Goal: Task Accomplishment & Management: Manage account settings

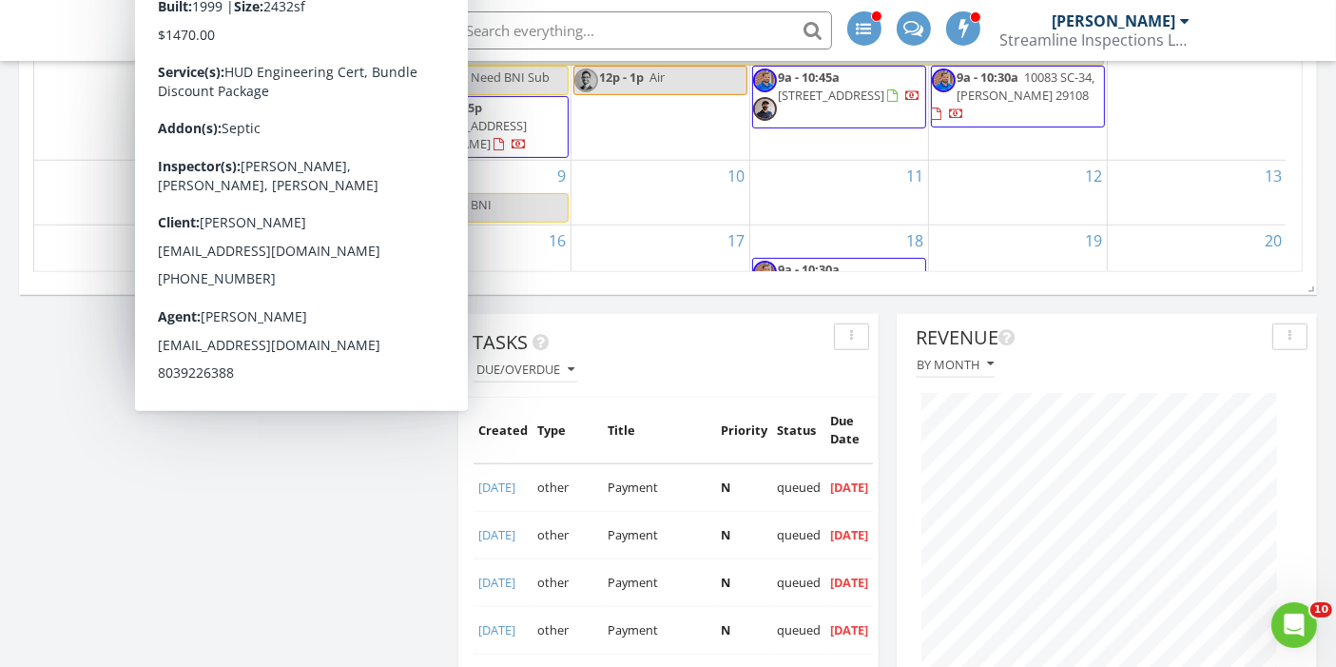
scroll to position [1475, 0]
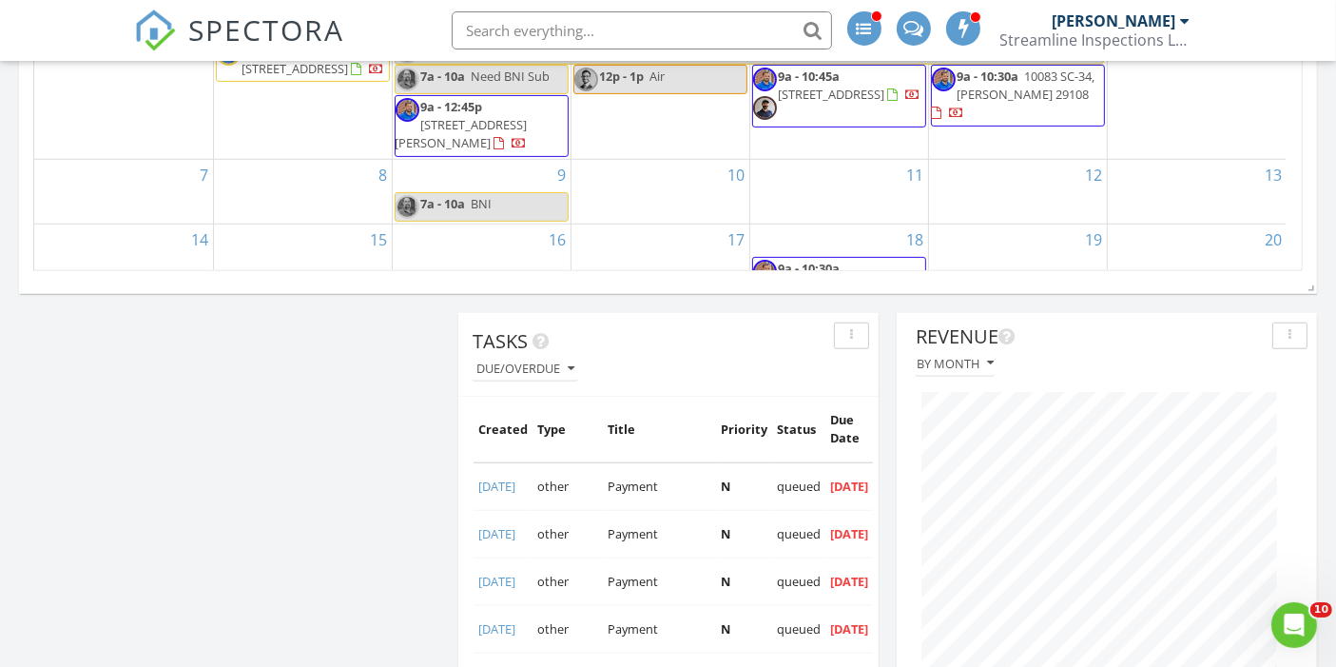
click at [825, 278] on span "312 Bevington Brk Ln, Hopkins 29061" at bounding box center [819, 304] width 132 height 53
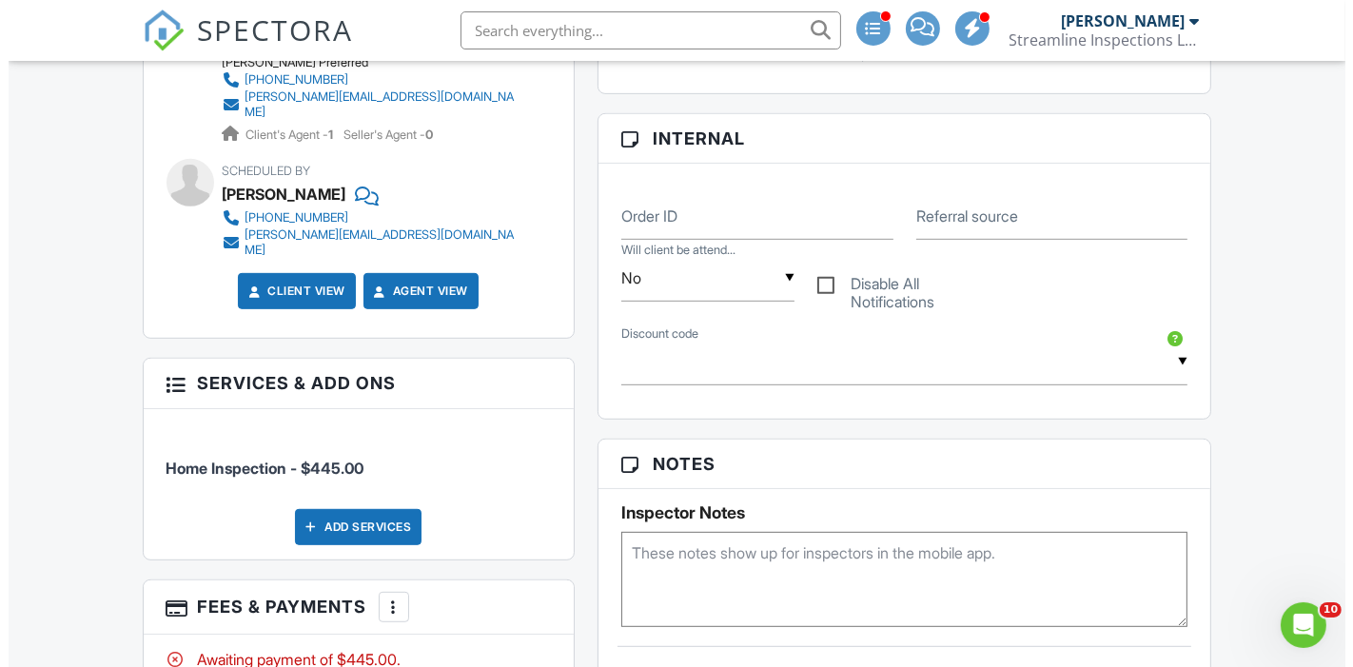
scroll to position [849, 0]
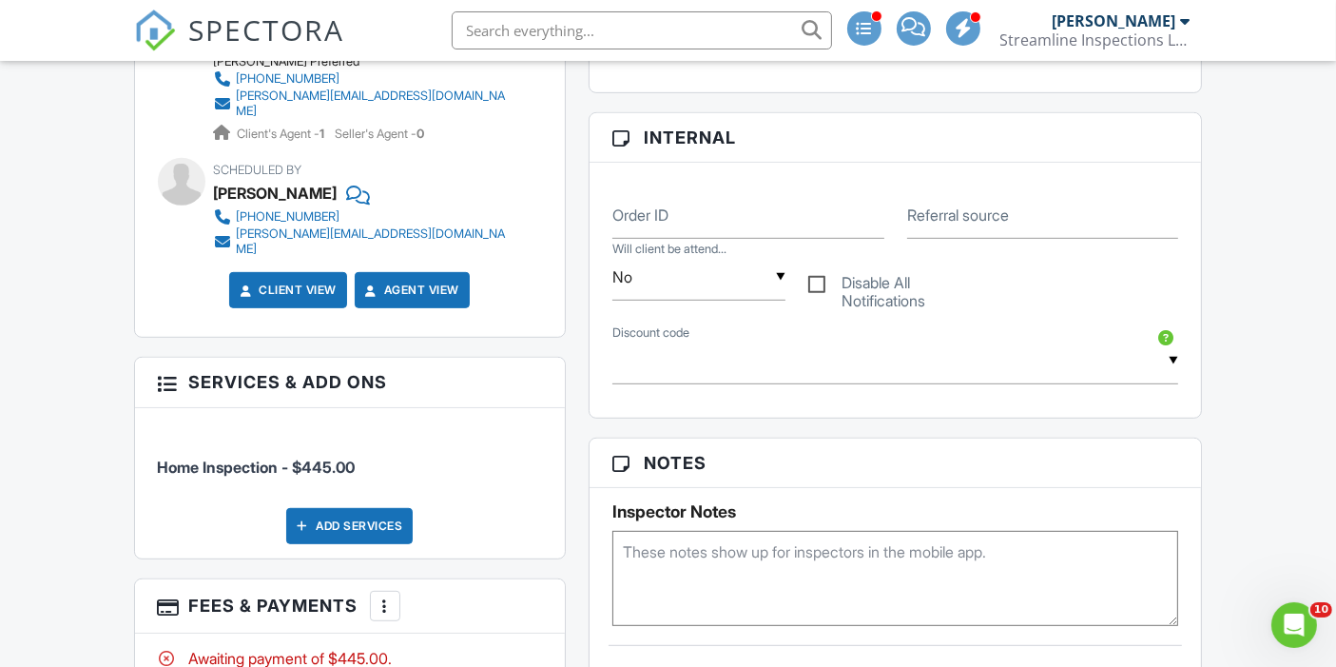
click at [721, 549] on textarea at bounding box center [896, 578] width 567 height 95
type textarea "Pay at inspection"
click at [328, 533] on div "Add Services" at bounding box center [349, 526] width 127 height 36
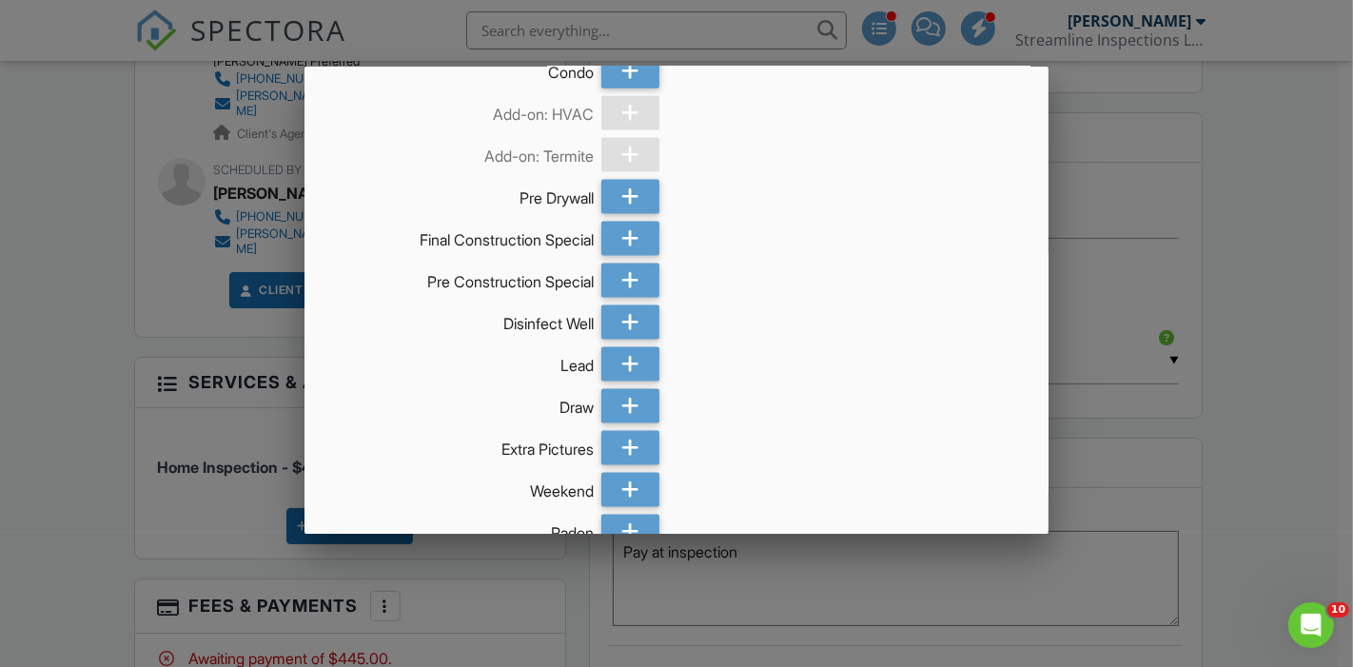
scroll to position [2235, 0]
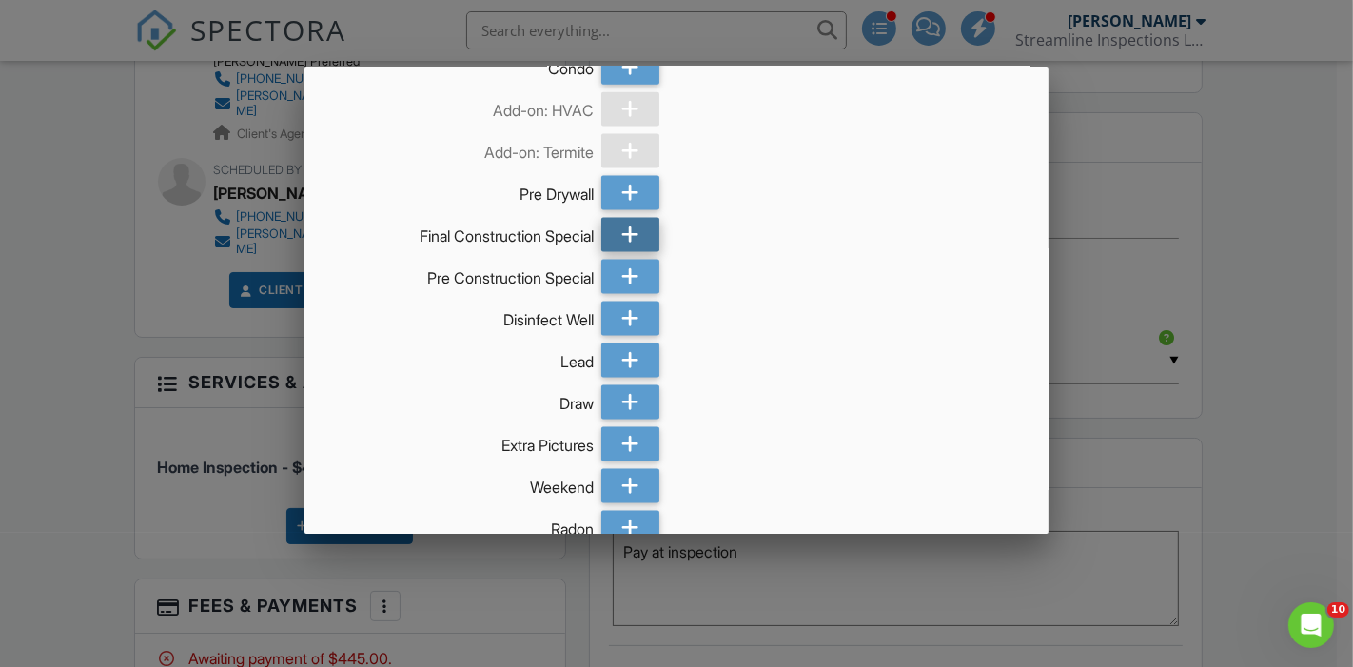
click at [608, 236] on div at bounding box center [630, 235] width 58 height 34
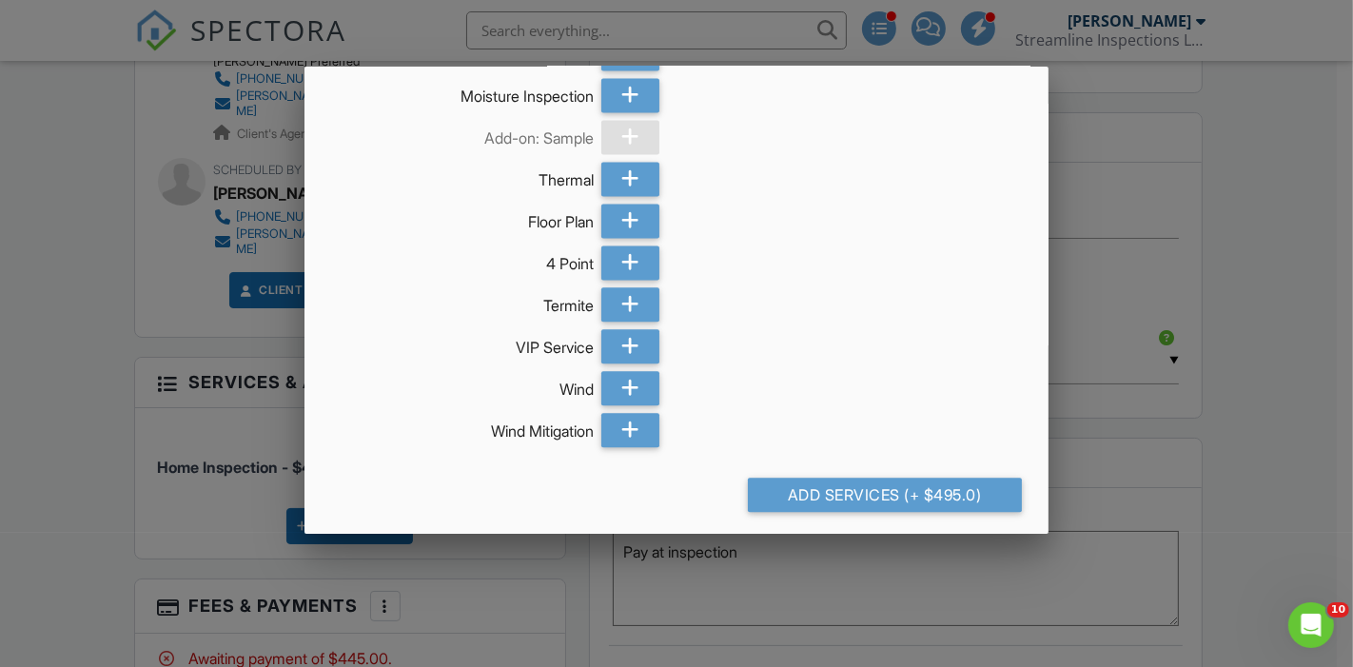
scroll to position [3596, 0]
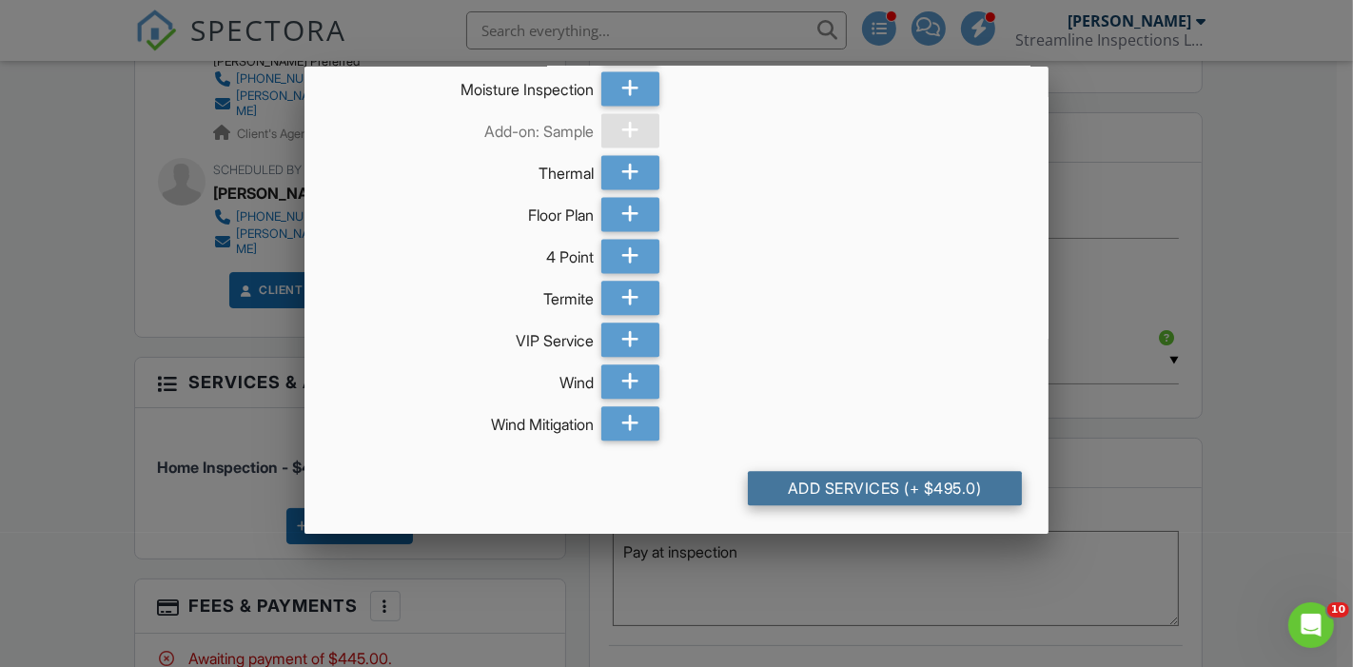
click at [769, 495] on div "Add Services (+ $495.0)" at bounding box center [885, 488] width 275 height 34
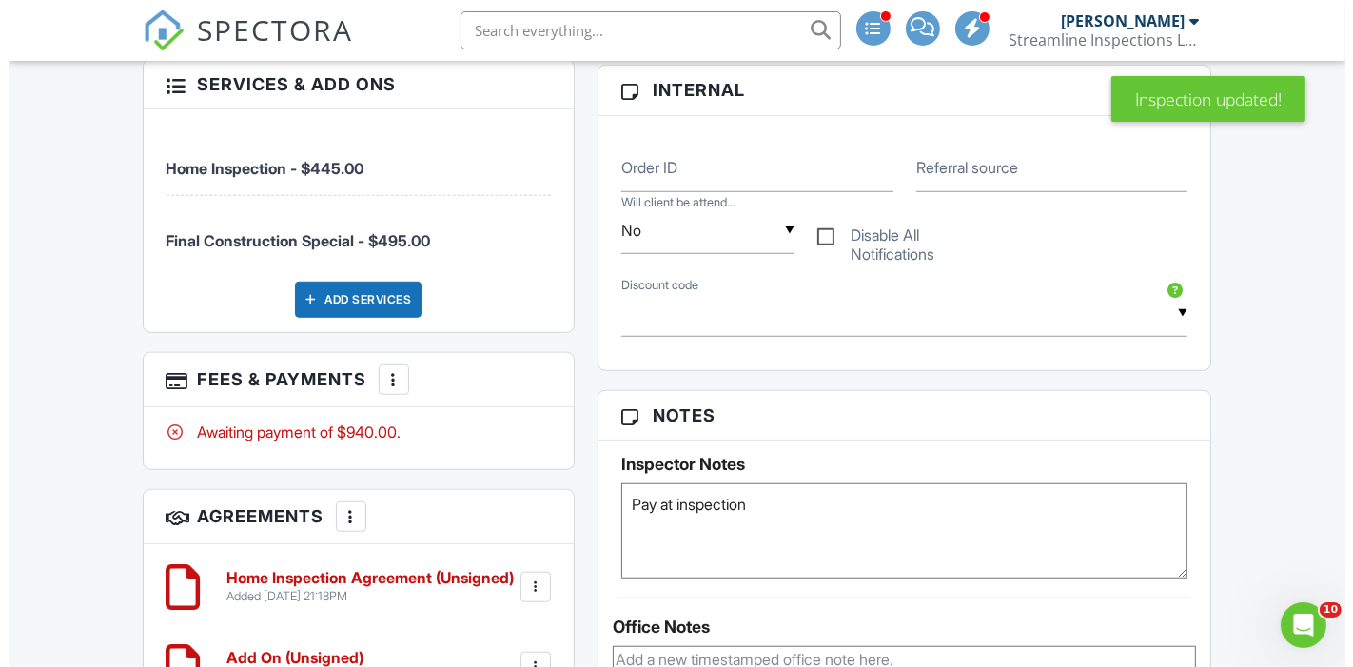
scroll to position [1342, 0]
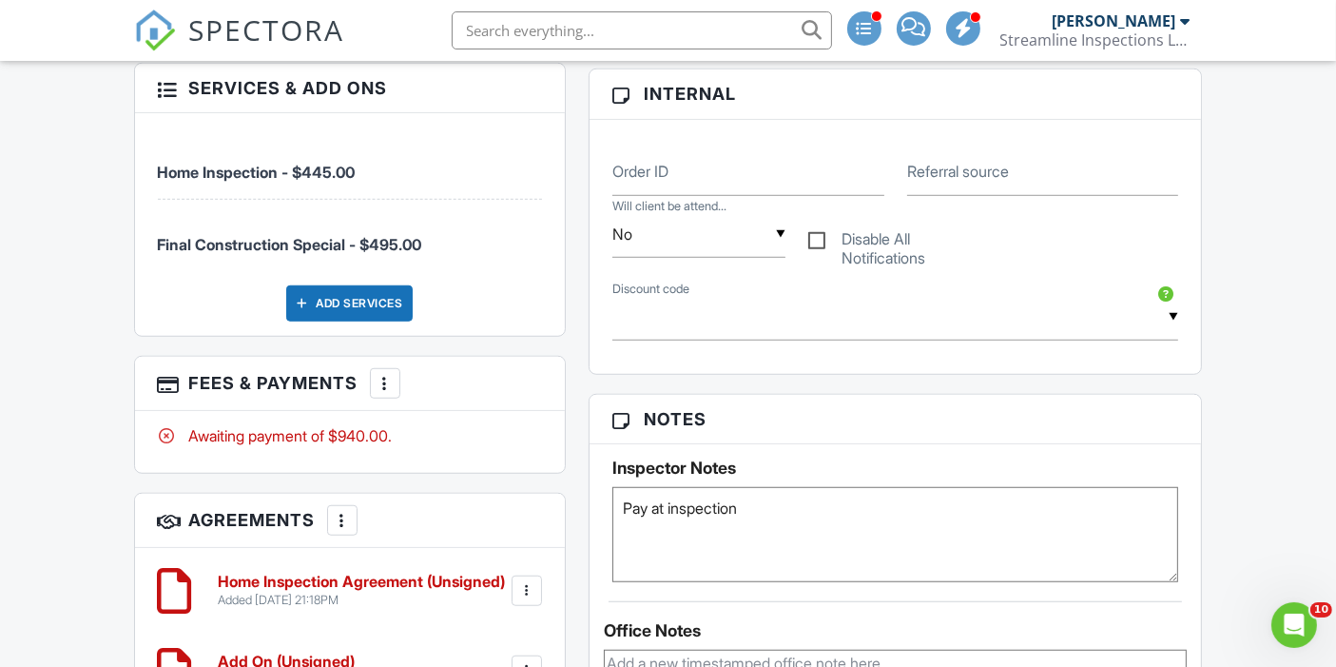
click at [387, 393] on div at bounding box center [385, 383] width 19 height 19
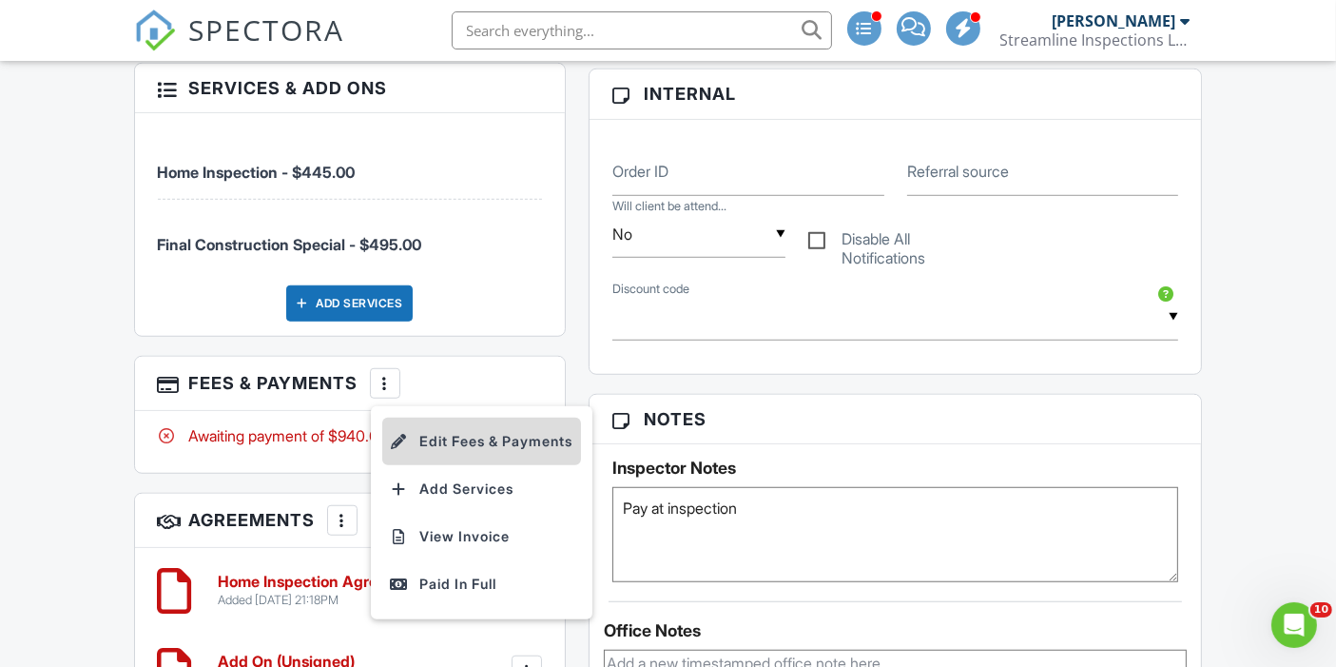
click at [420, 450] on li "Edit Fees & Payments" at bounding box center [481, 442] width 199 height 48
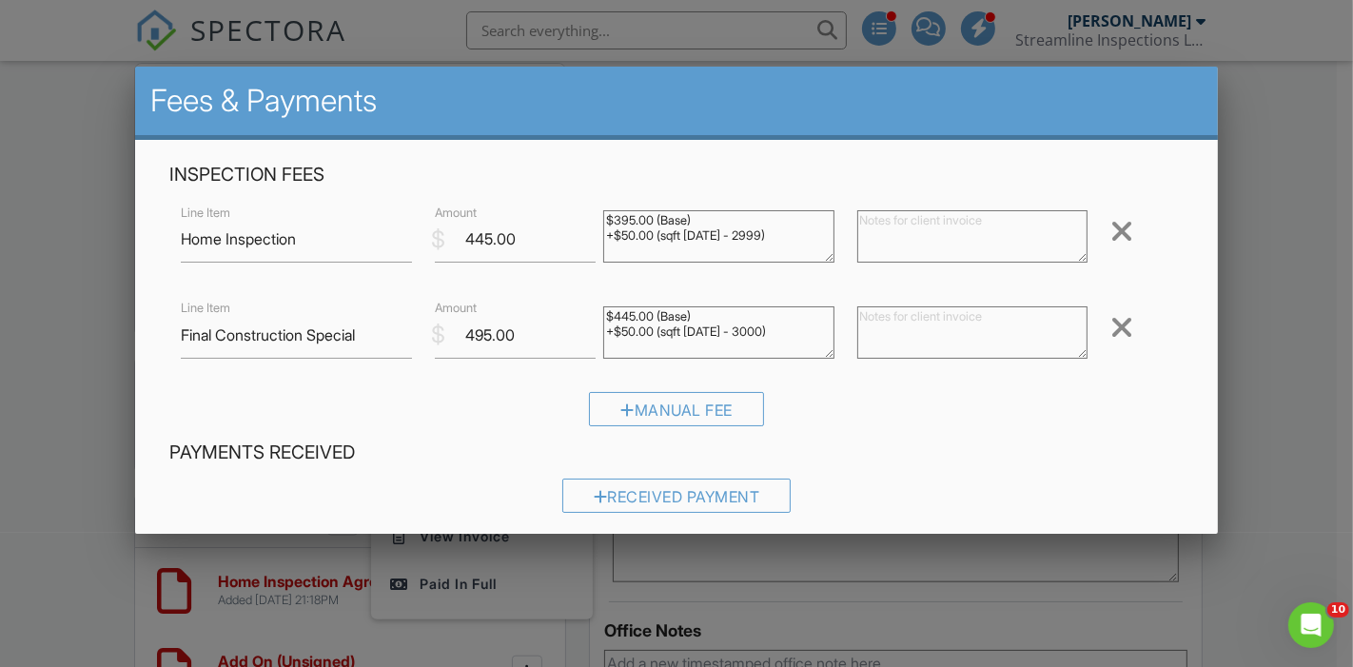
click at [1110, 229] on div at bounding box center [1121, 231] width 23 height 30
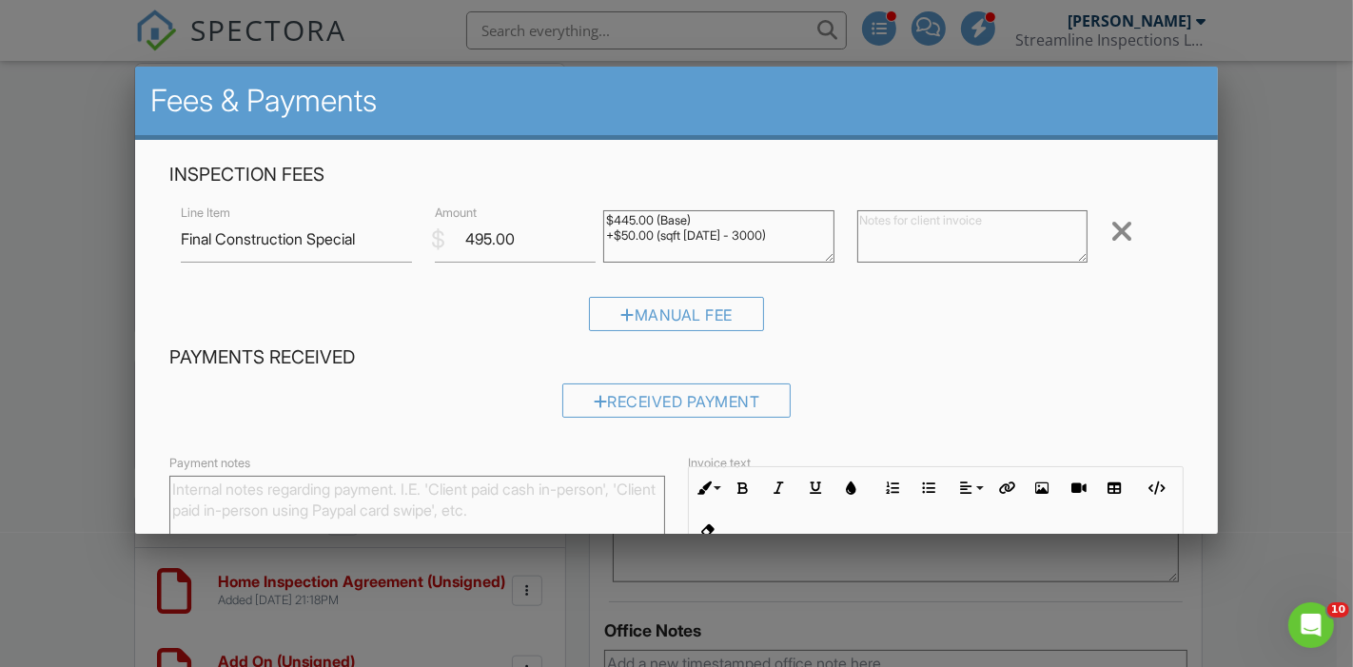
scroll to position [249, 0]
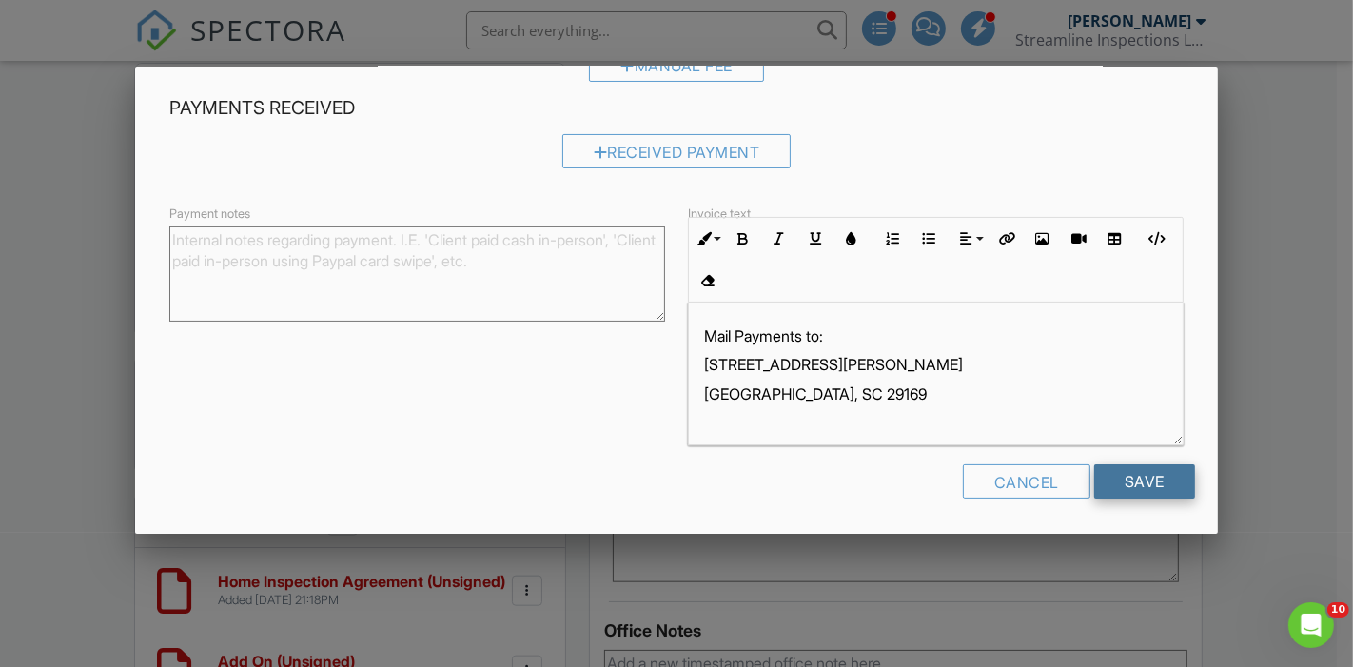
click at [1129, 485] on input "Save" at bounding box center [1144, 481] width 101 height 34
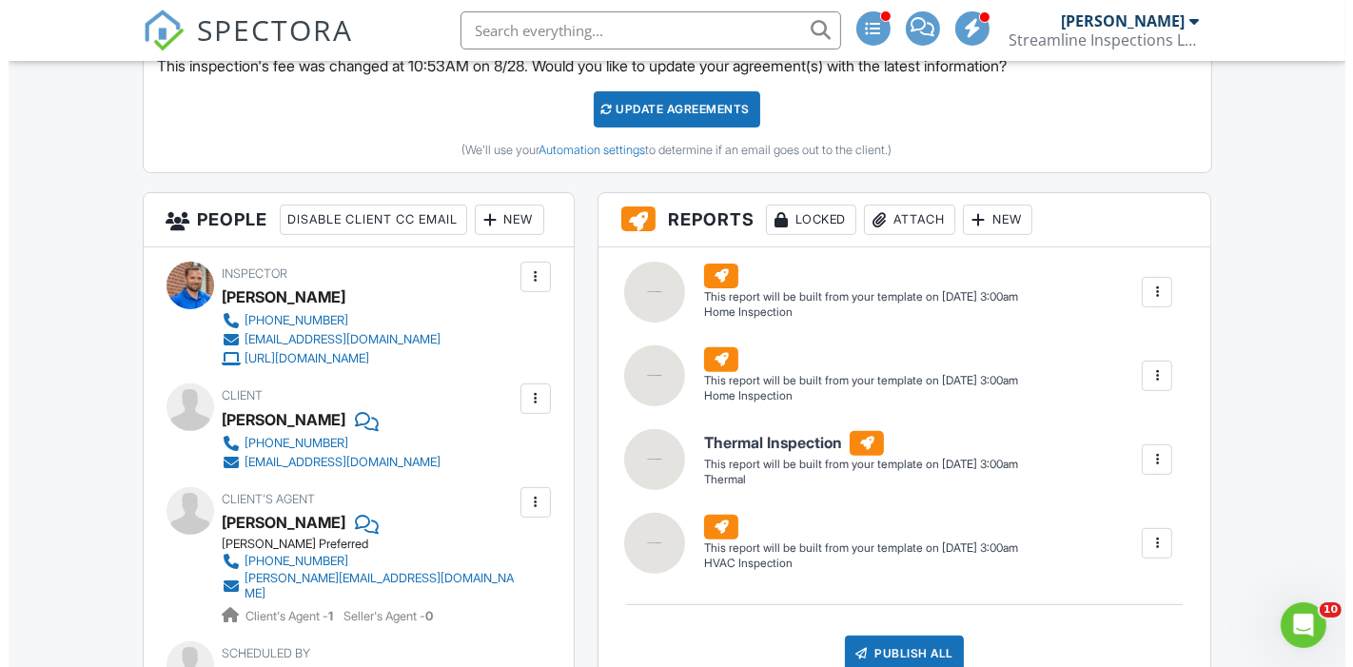
scroll to position [580, 0]
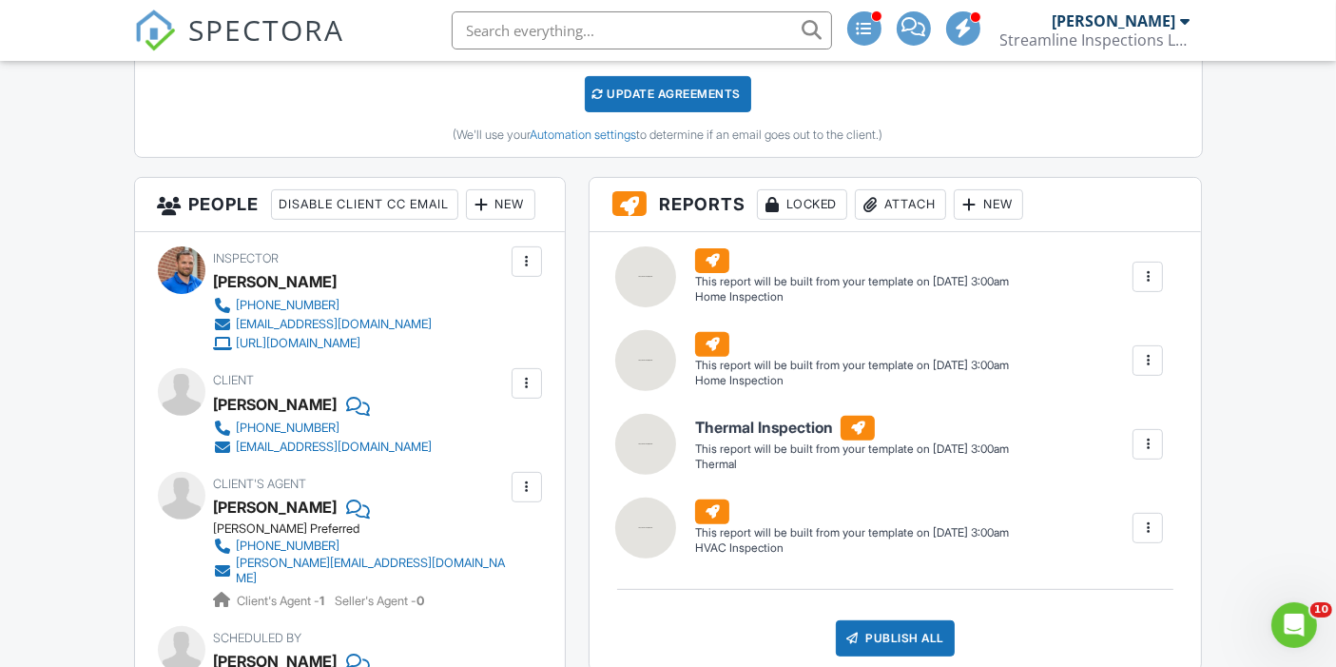
click at [1147, 267] on div at bounding box center [1148, 276] width 19 height 19
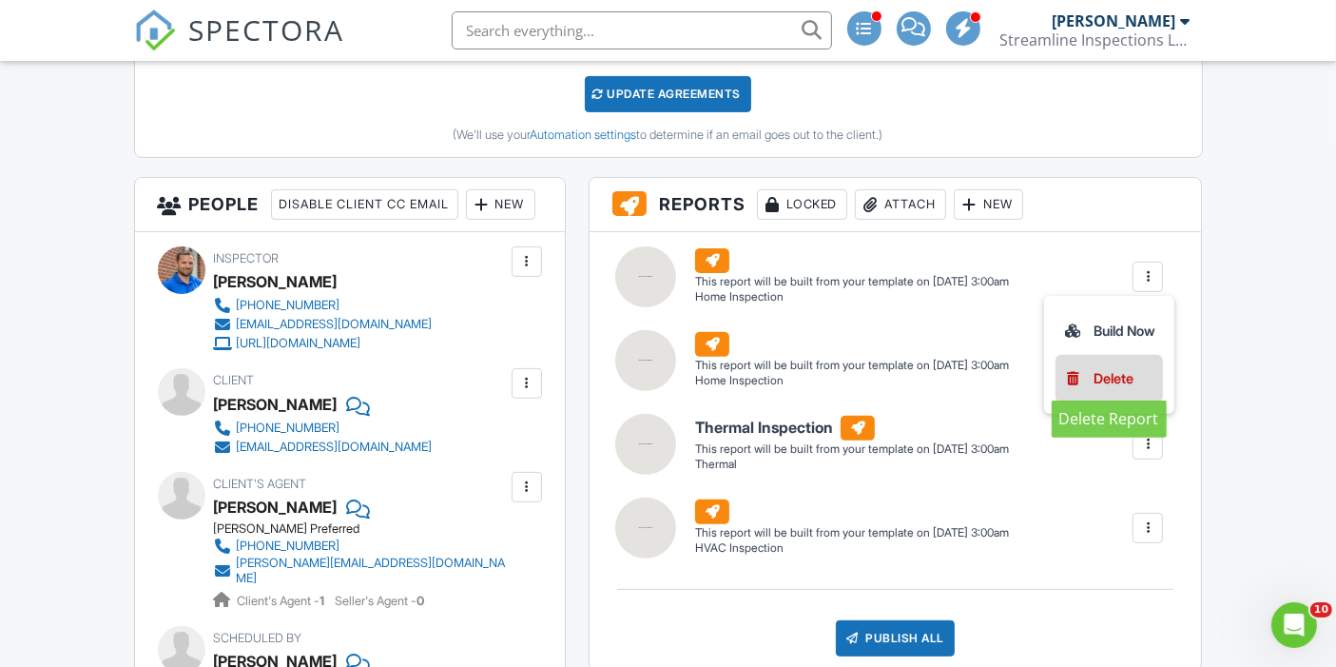
click at [1098, 381] on div "Delete" at bounding box center [1114, 378] width 40 height 21
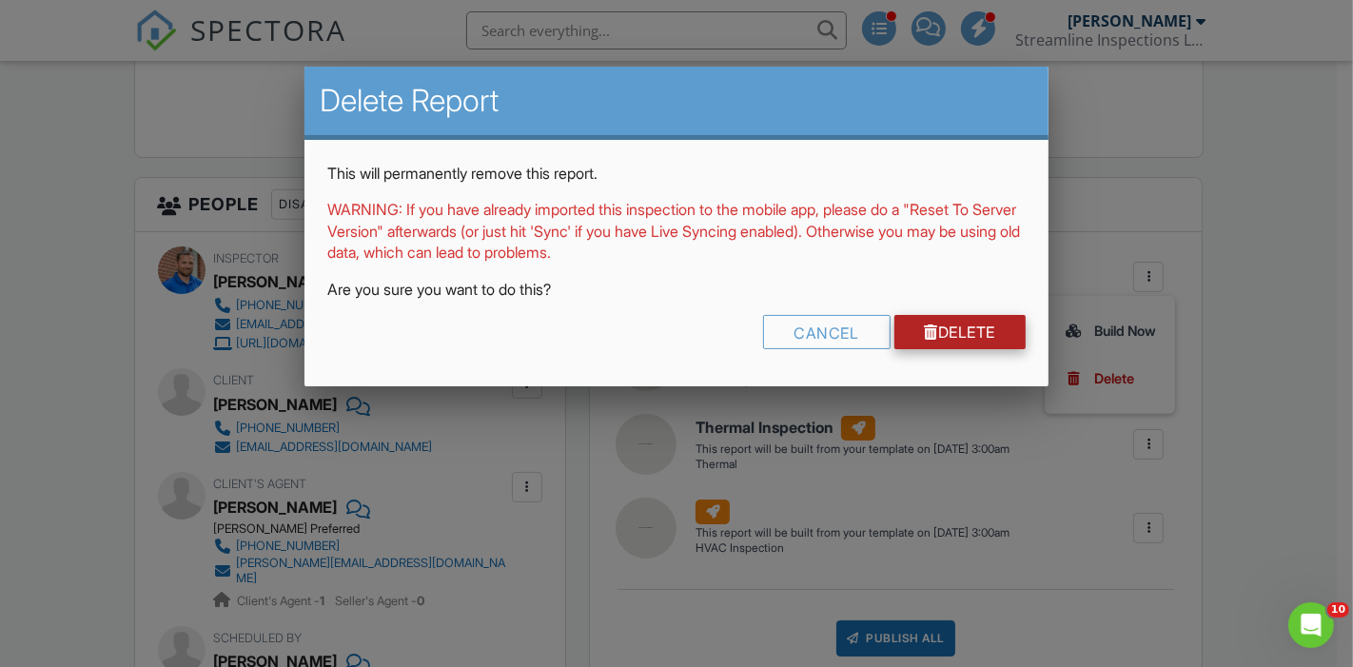
click at [939, 342] on link "Delete" at bounding box center [960, 332] width 132 height 34
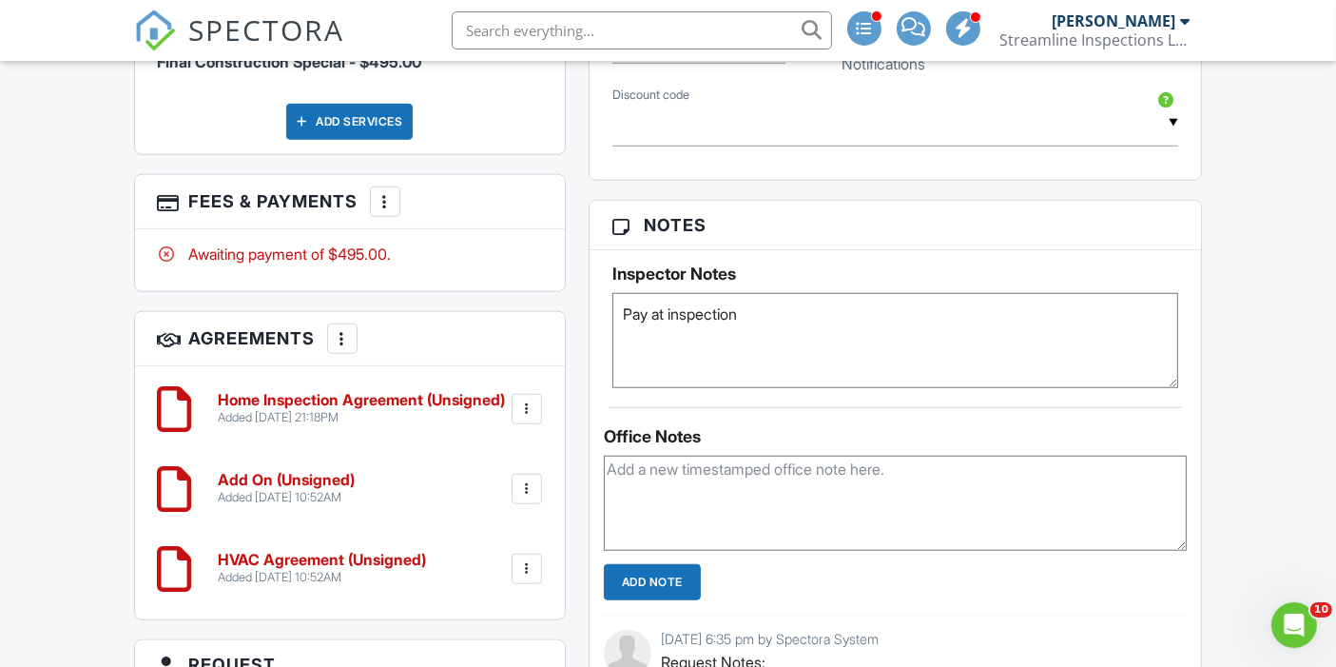
scroll to position [1413, 0]
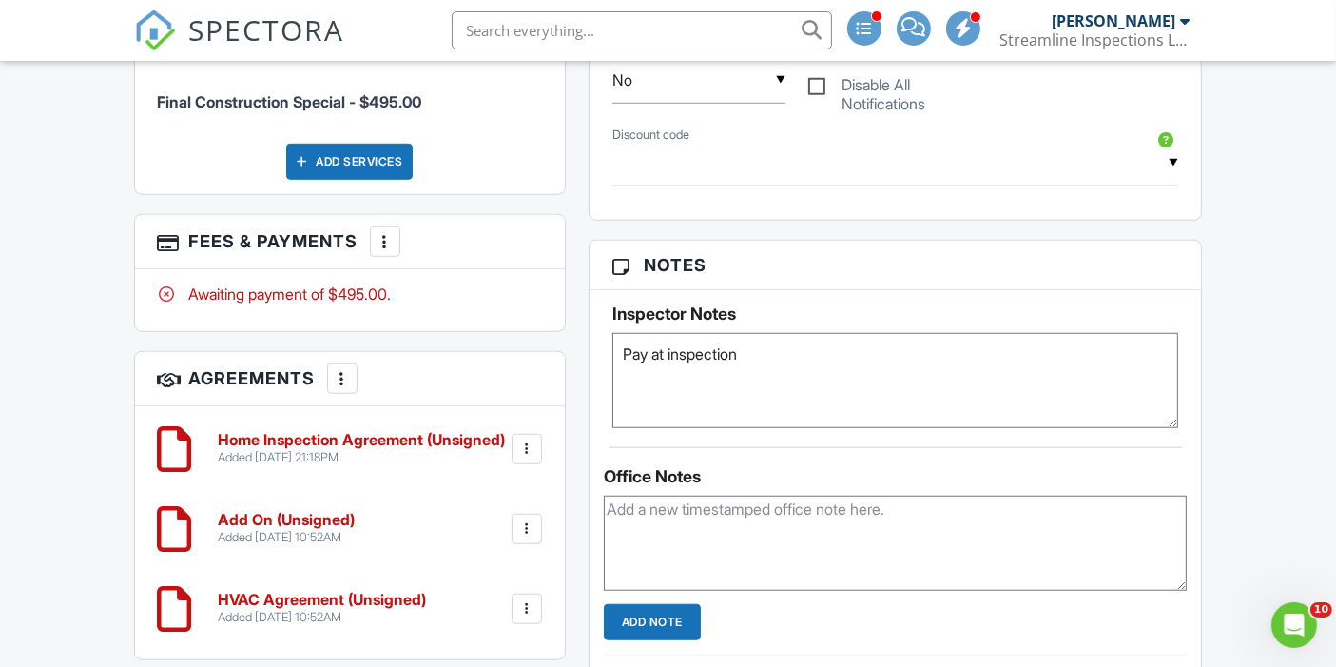
click at [82, 433] on div "Dashboard Templates Contacts Metrics Automations Advanced Settings Support Cent…" at bounding box center [668, 359] width 1336 height 3423
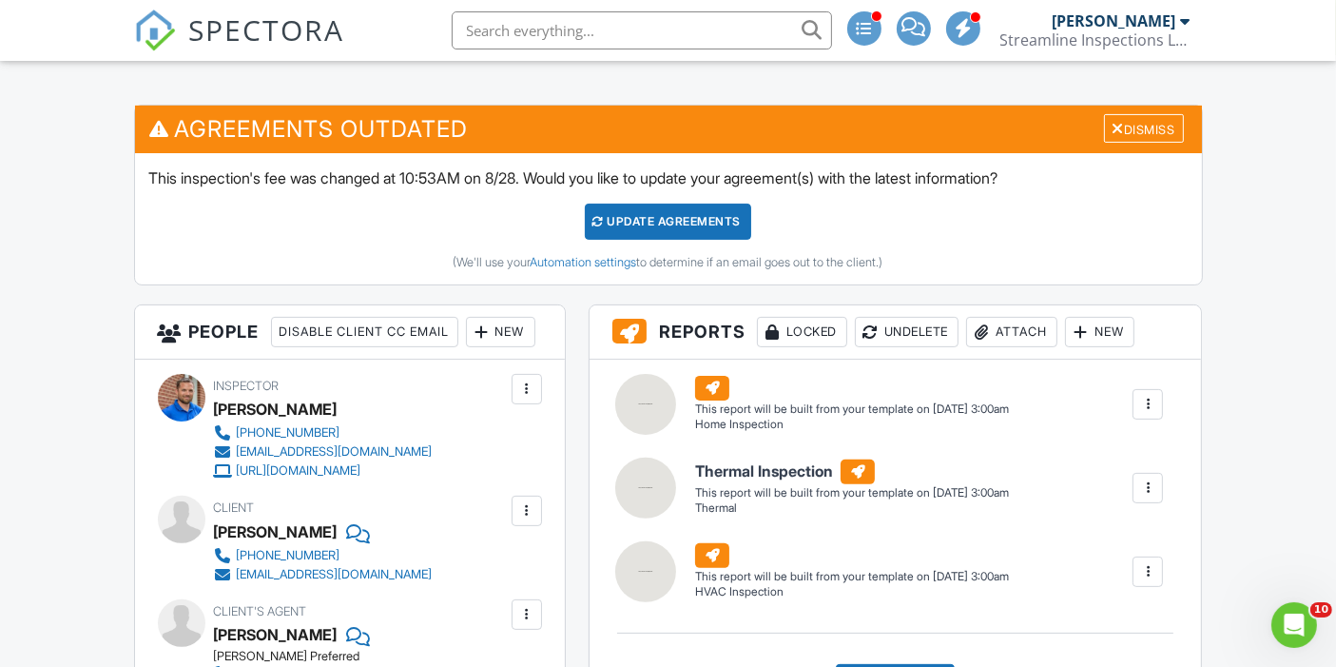
scroll to position [459, 0]
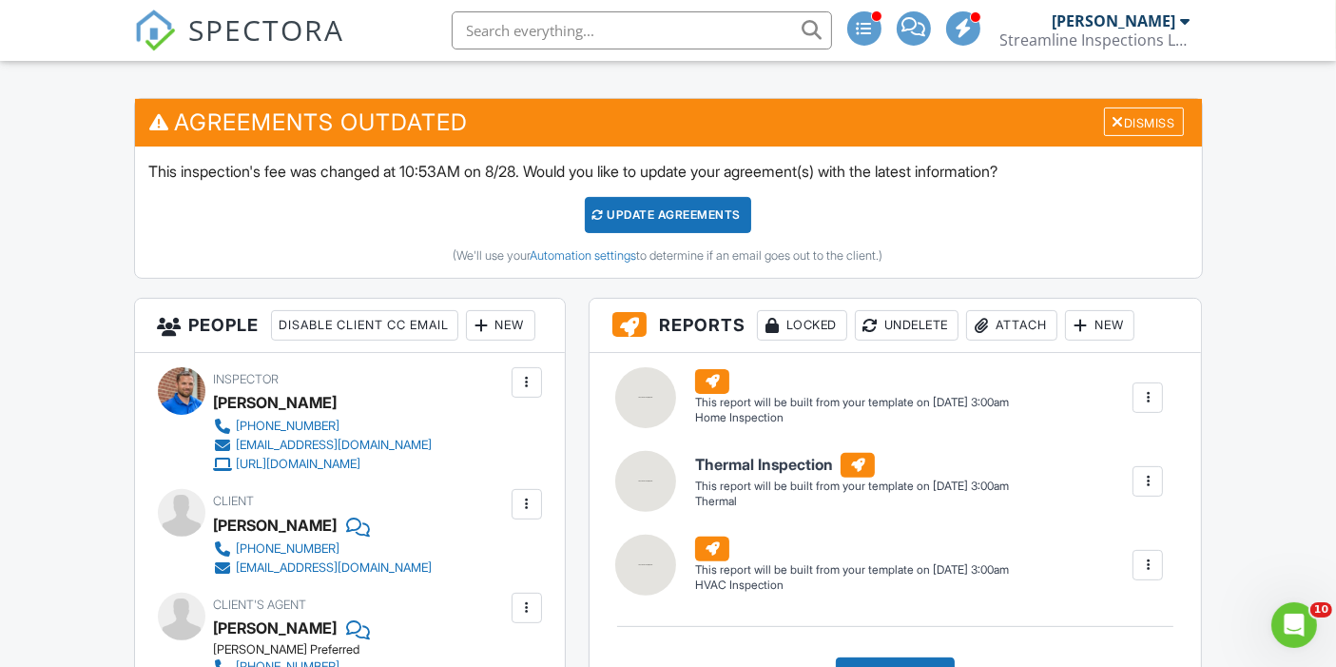
click at [661, 211] on div "Update Agreements" at bounding box center [668, 215] width 166 height 36
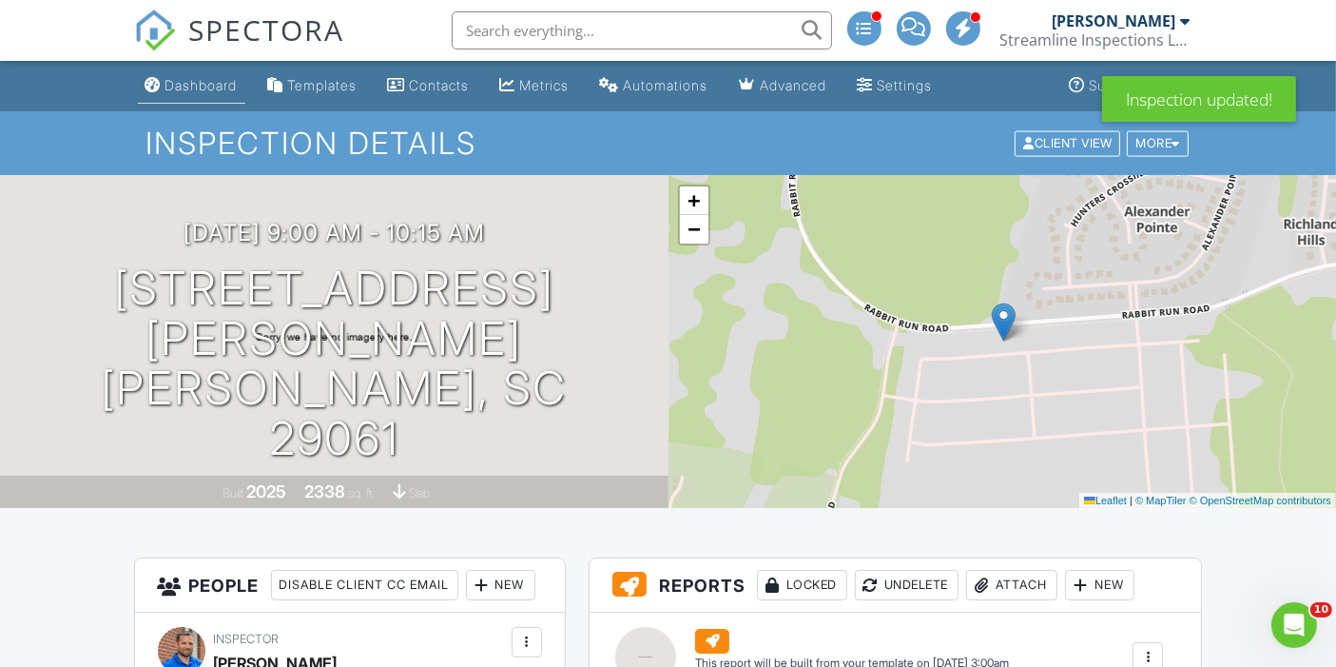
click at [187, 84] on div "Dashboard" at bounding box center [202, 85] width 72 height 16
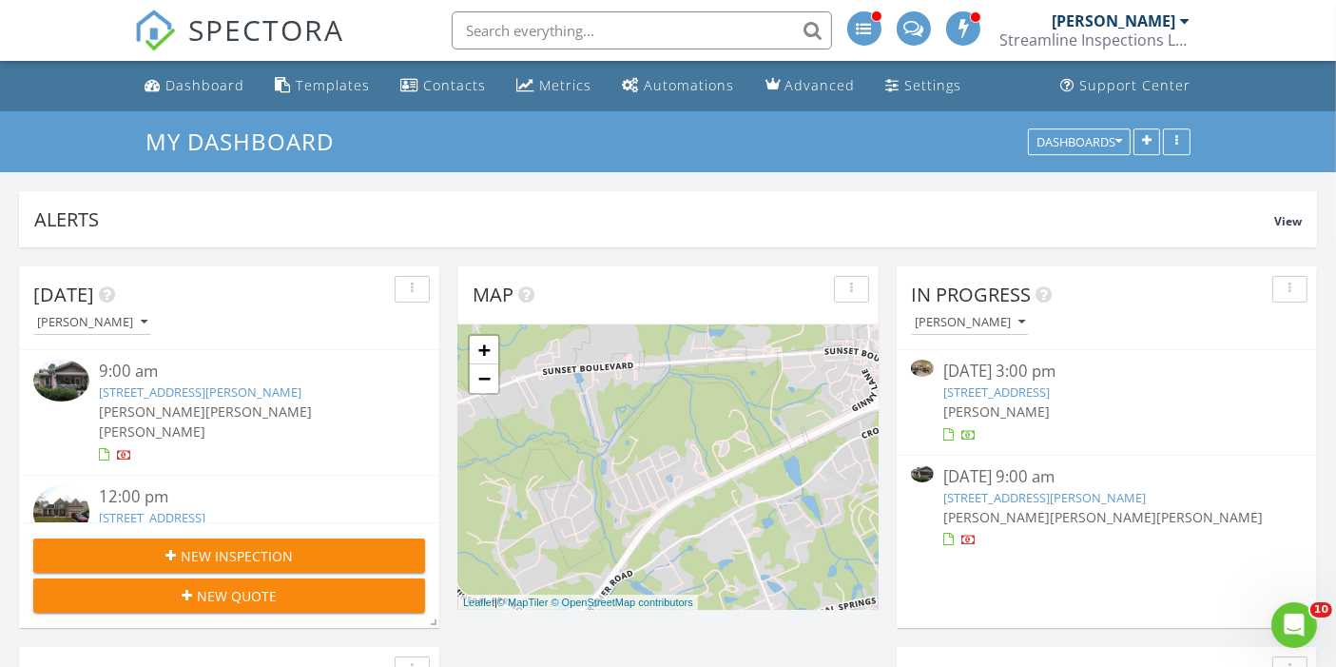
scroll to position [409, 419]
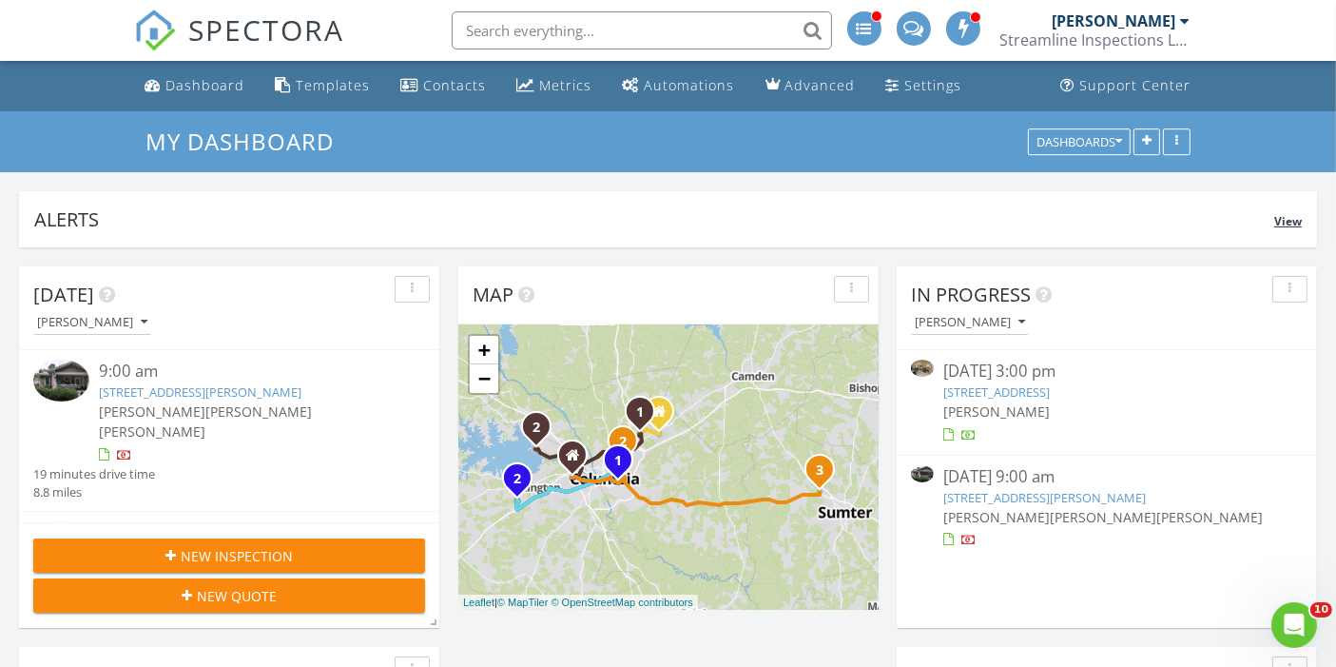
click at [100, 244] on div "Alerts View" at bounding box center [668, 219] width 1298 height 56
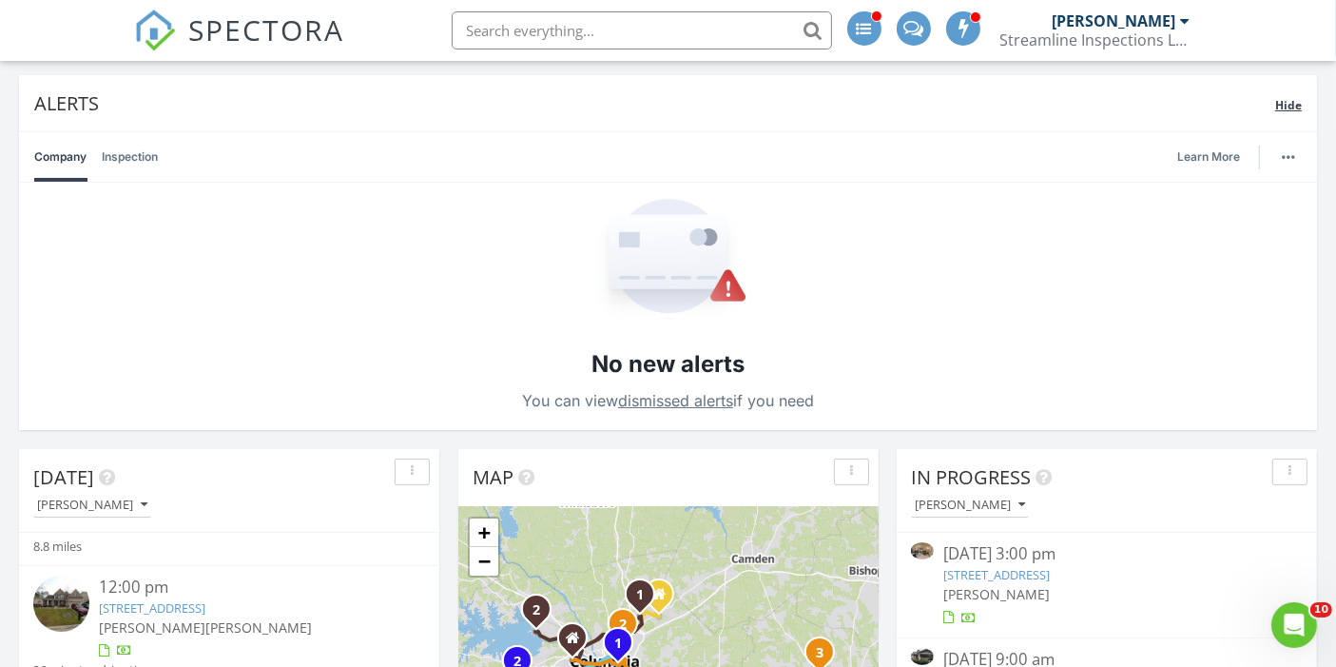
scroll to position [0, 0]
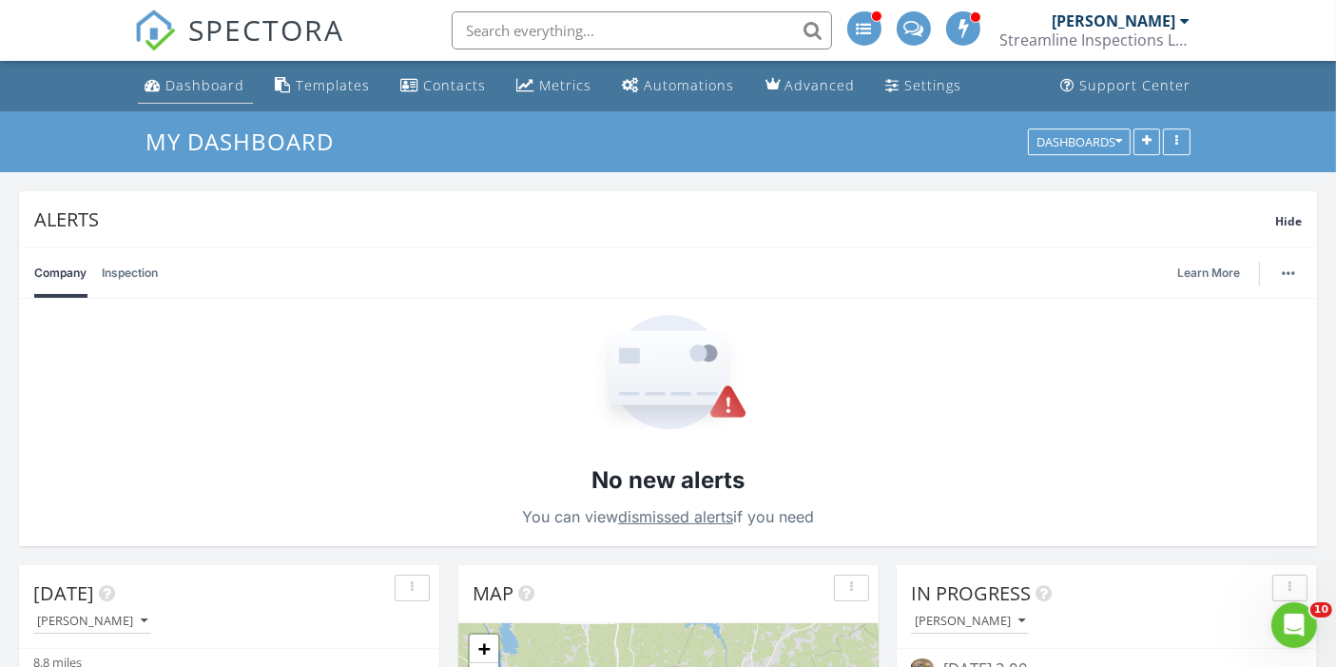
click at [211, 84] on div "Dashboard" at bounding box center [205, 85] width 79 height 18
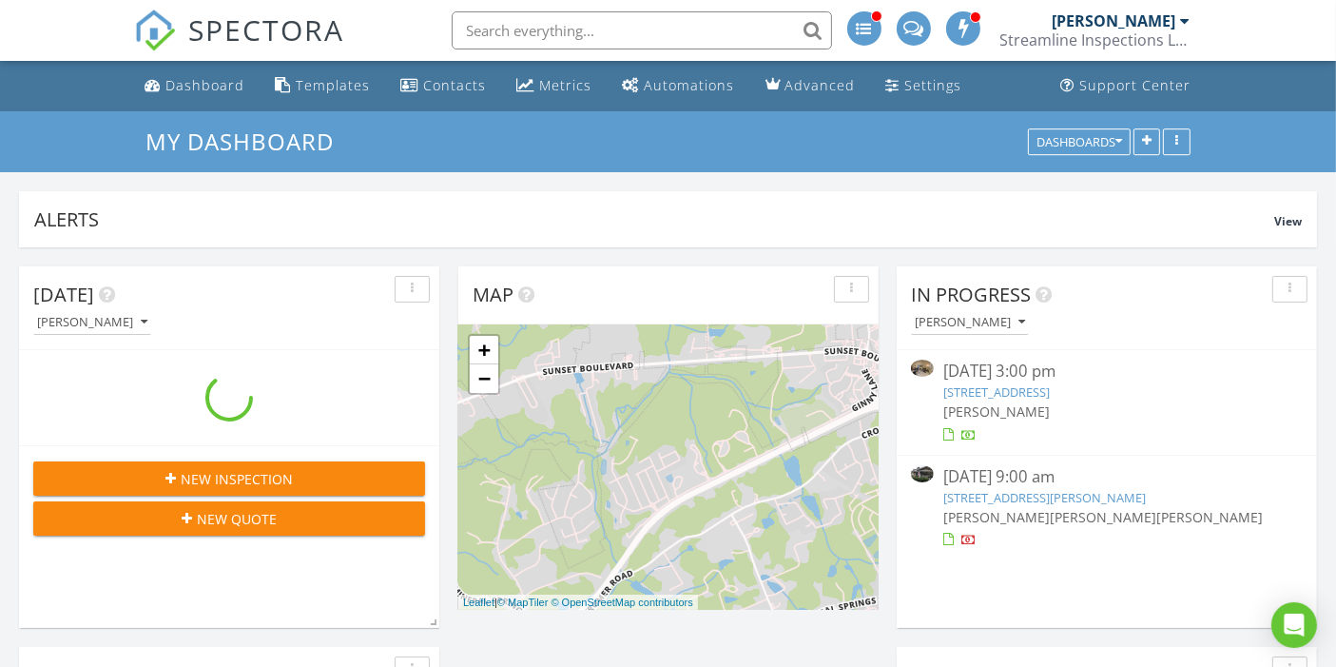
scroll to position [409, 419]
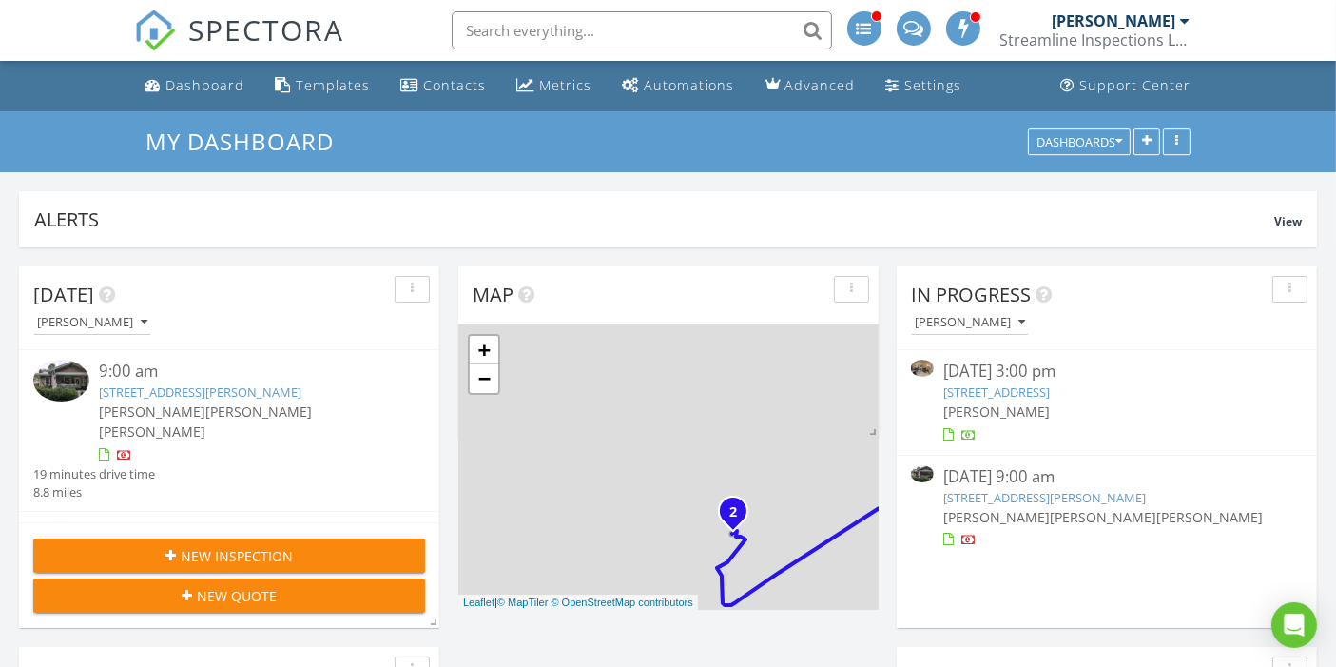
click at [1112, 47] on div "Streamline Inspections LLC" at bounding box center [1096, 39] width 190 height 19
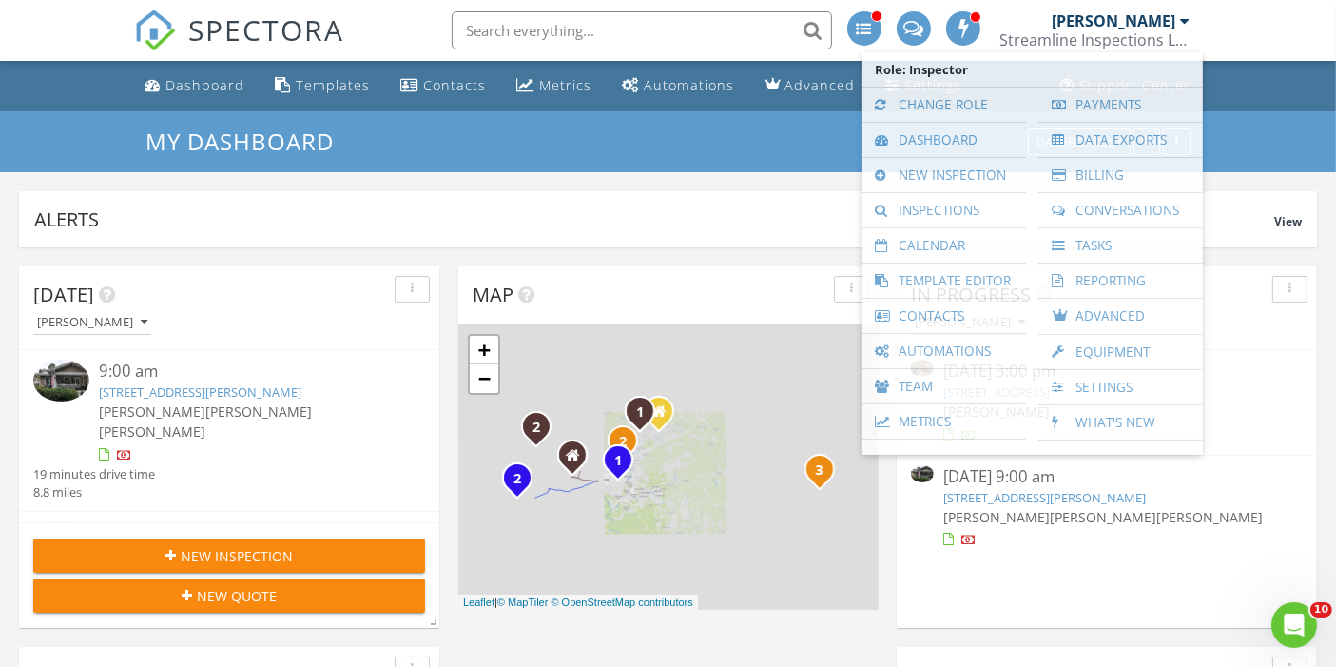
scroll to position [0, 0]
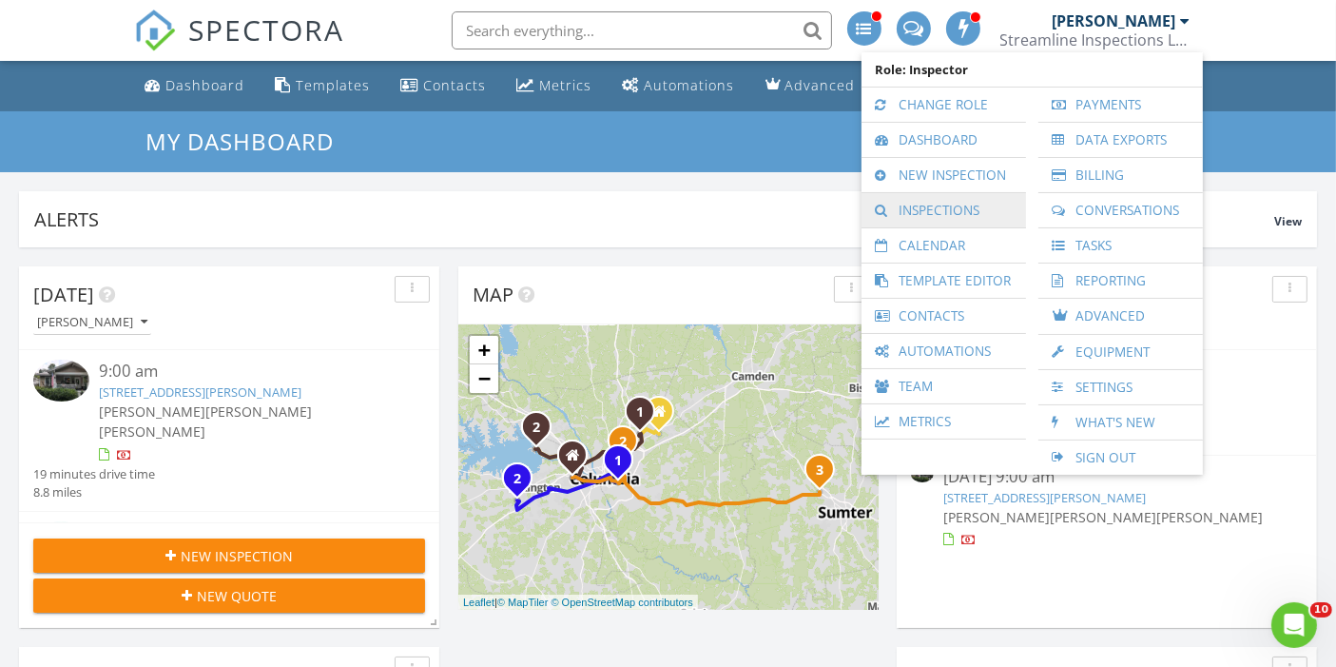
click at [920, 210] on link "Inspections" at bounding box center [944, 210] width 146 height 34
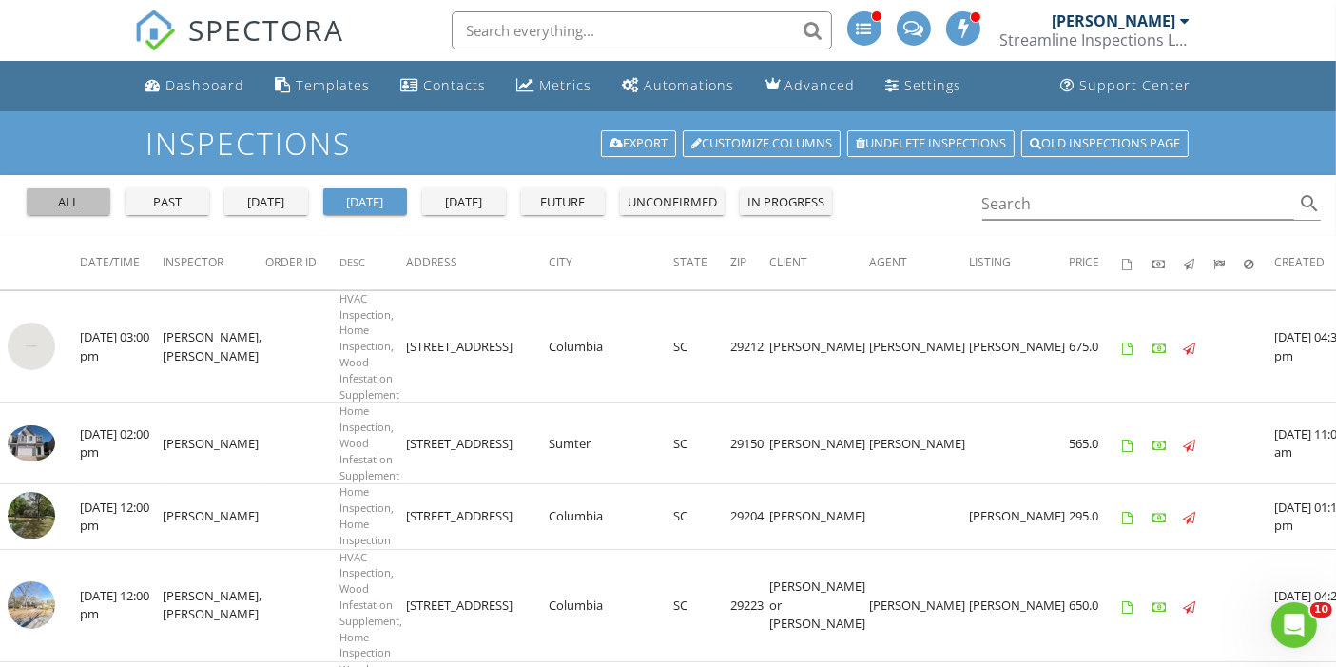
click at [63, 198] on div "all" at bounding box center [68, 202] width 68 height 19
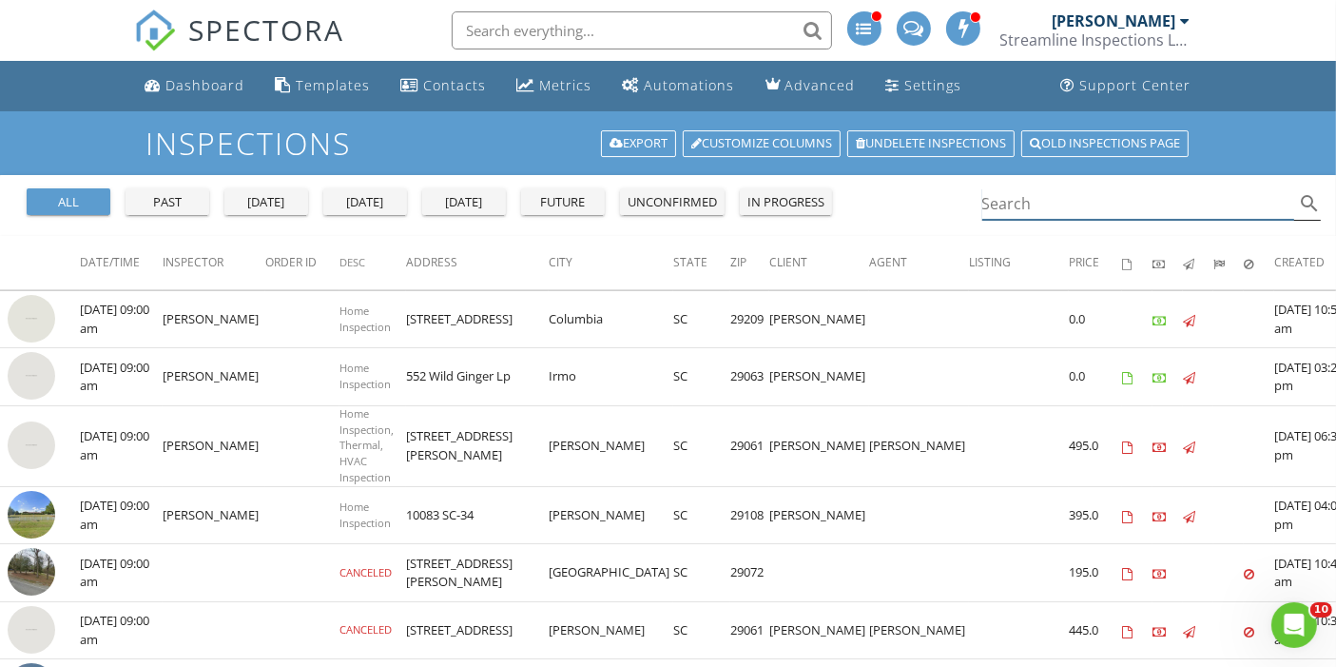
click at [1019, 208] on input "Search" at bounding box center [1139, 203] width 313 height 31
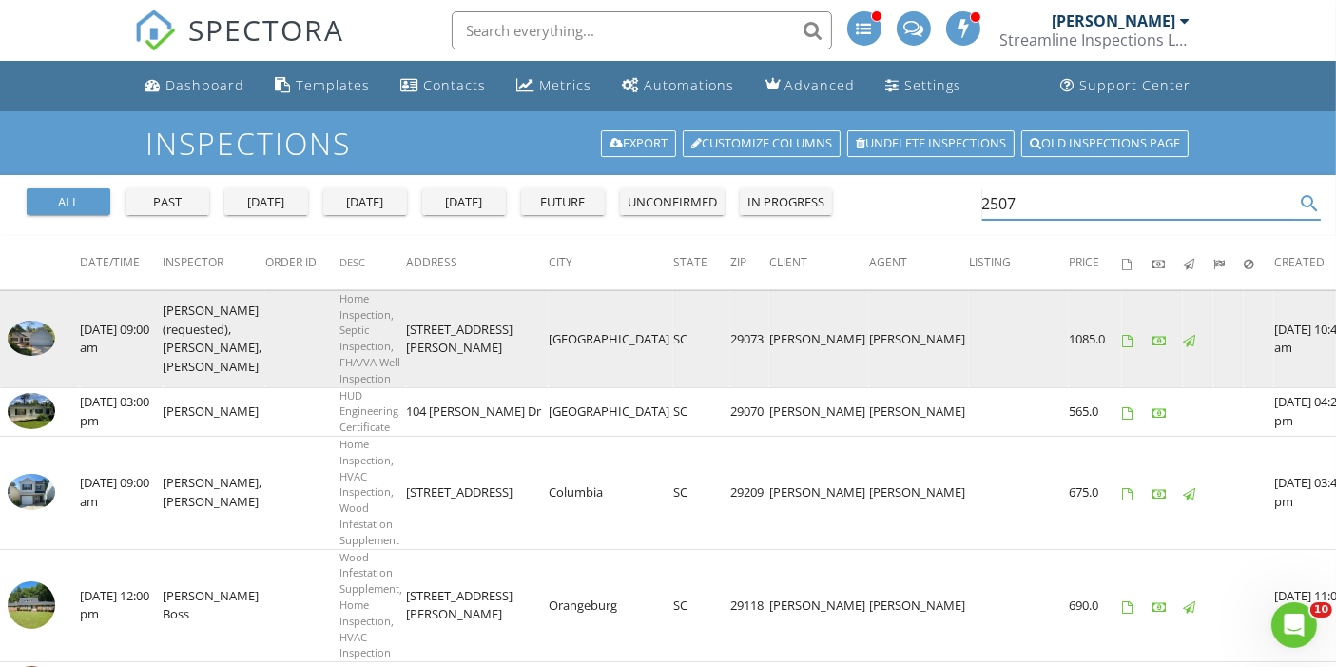
type input "2507"
click at [35, 346] on img at bounding box center [32, 338] width 48 height 35
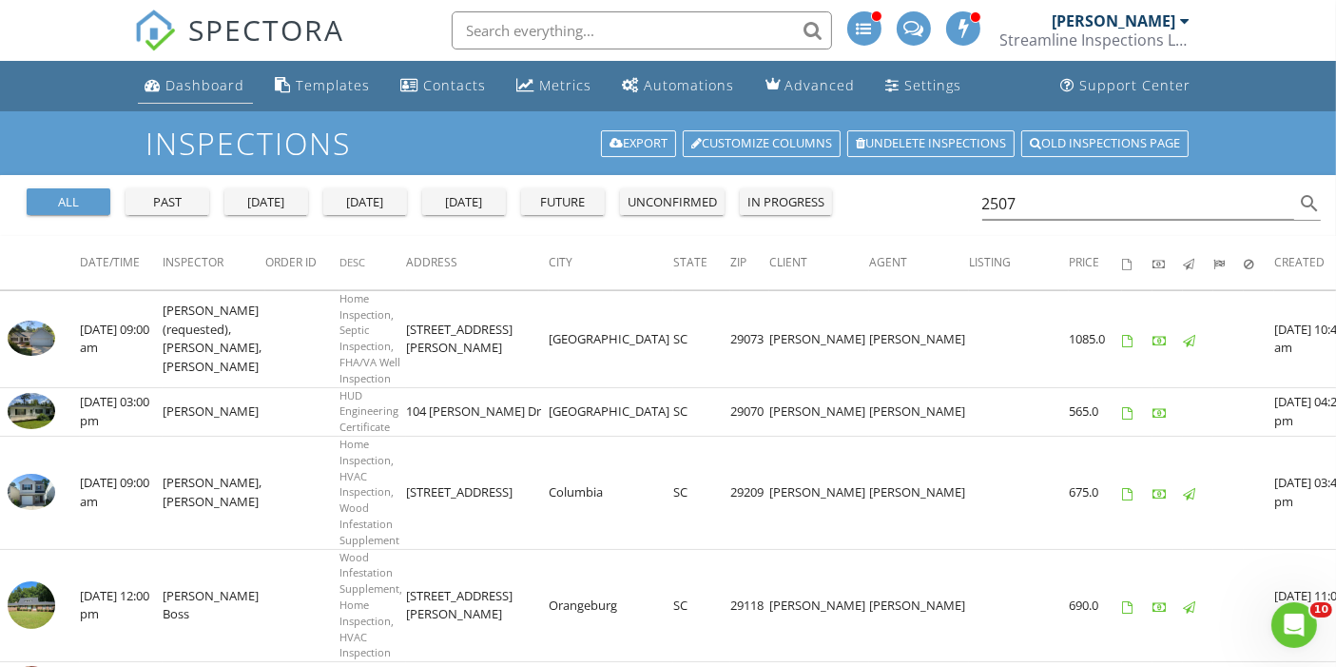
click at [211, 88] on div "Dashboard" at bounding box center [205, 85] width 79 height 18
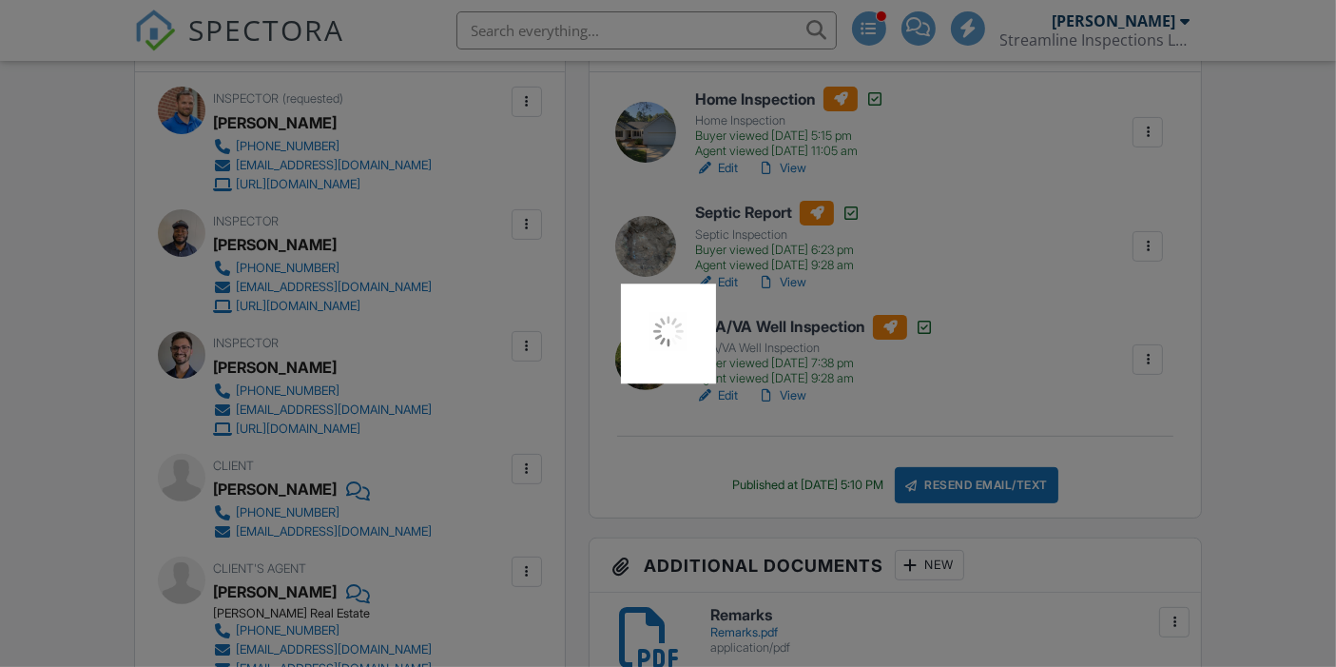
scroll to position [540, 0]
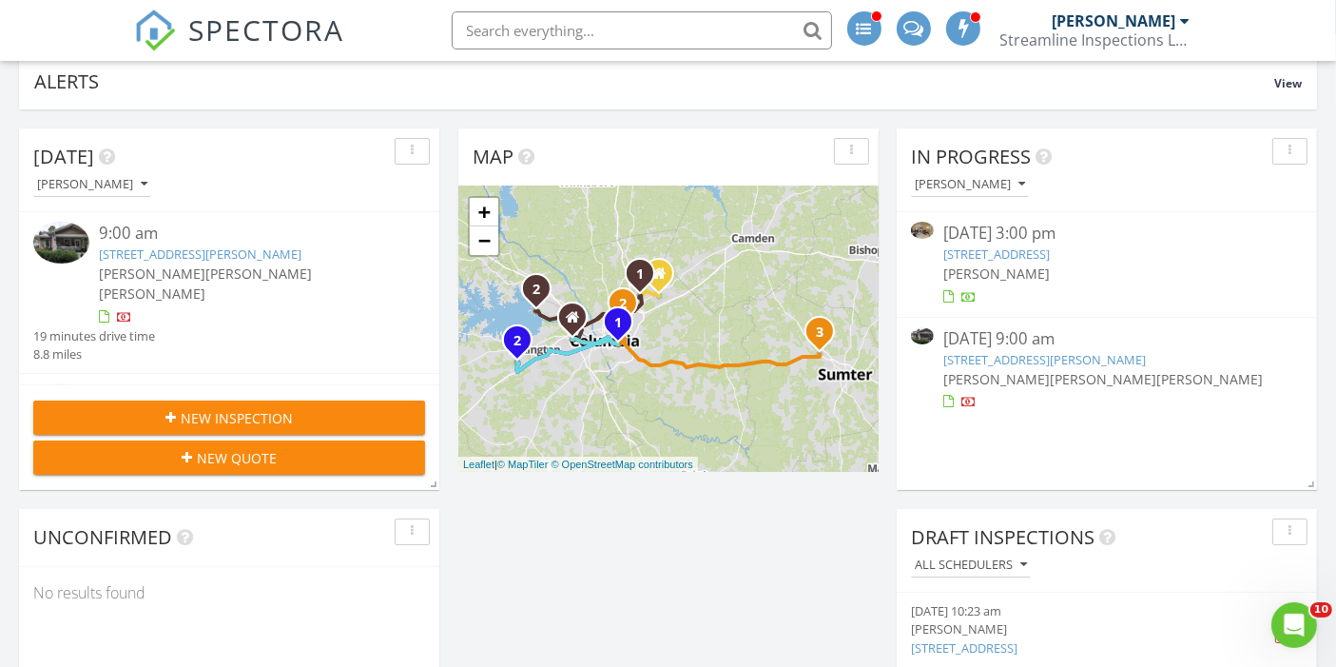
scroll to position [142, 0]
